Goal: Check status

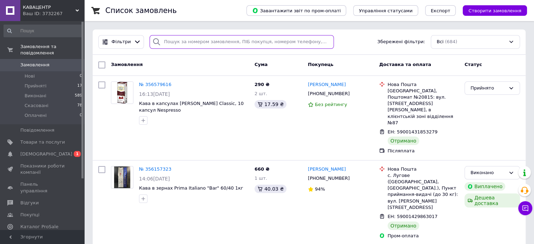
click at [163, 40] on input "search" at bounding box center [242, 42] width 184 height 14
paste input "356157323"
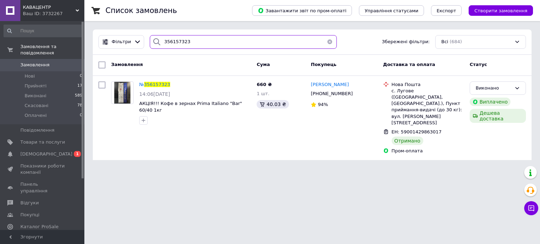
type input "356157323"
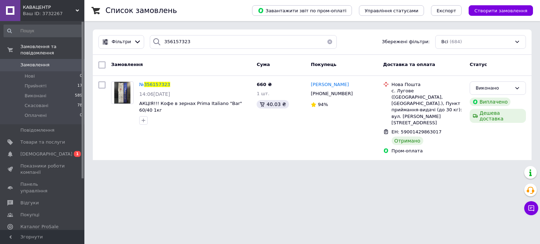
click at [327, 40] on button "button" at bounding box center [330, 42] width 14 height 14
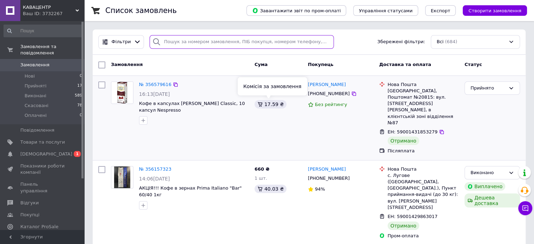
paste input "356150529"
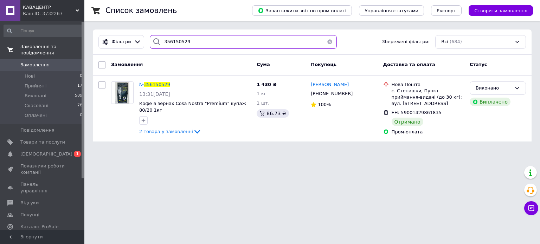
type input "356150529"
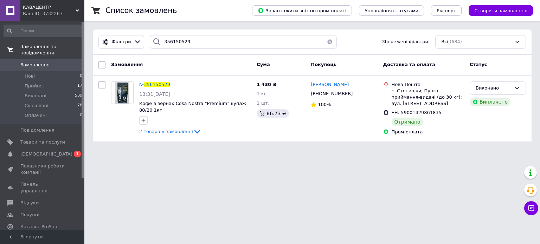
click at [55, 48] on span "Замовлення та повідомлення" at bounding box center [52, 50] width 64 height 13
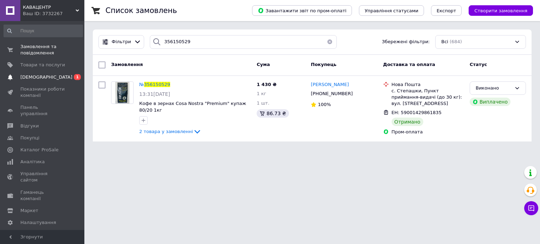
click at [57, 81] on link "Сповіщення 0 1" at bounding box center [43, 77] width 86 height 12
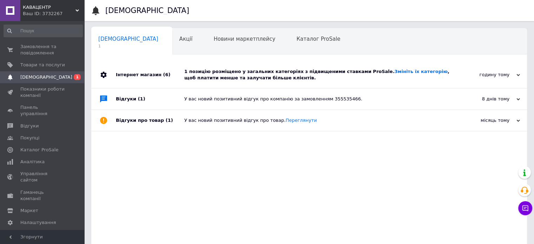
click at [212, 71] on div "1 позицію розміщено у загальних категоріях з підвищеними ставками ProSale. Змін…" at bounding box center [317, 75] width 266 height 13
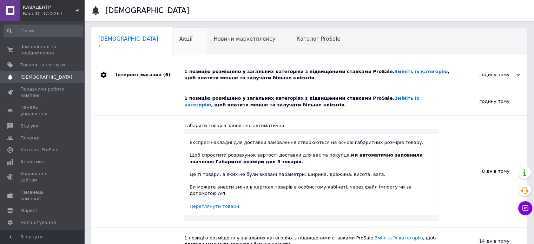
click at [180, 41] on span "Акції" at bounding box center [186, 39] width 13 height 6
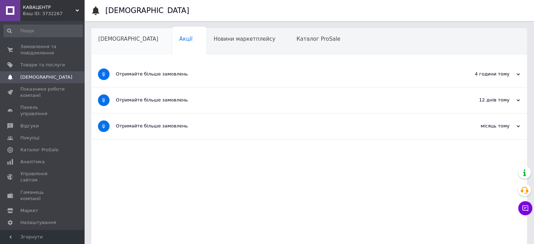
click at [121, 38] on span "[DEMOGRAPHIC_DATA]" at bounding box center [128, 39] width 60 height 6
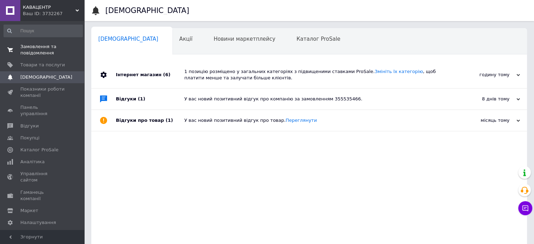
click at [35, 50] on span "Замовлення та повідомлення" at bounding box center [42, 50] width 45 height 13
